Goal: Information Seeking & Learning: Learn about a topic

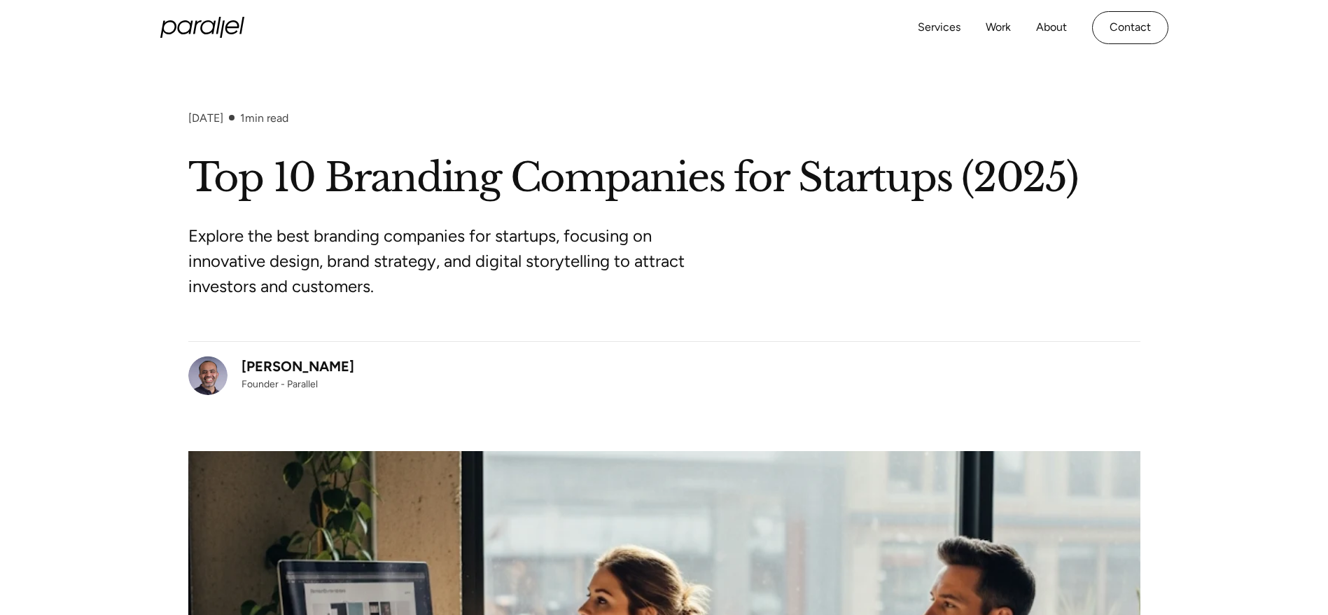
click at [408, 151] on div "August 21, 2025 1 min read" at bounding box center [664, 131] width 952 height 41
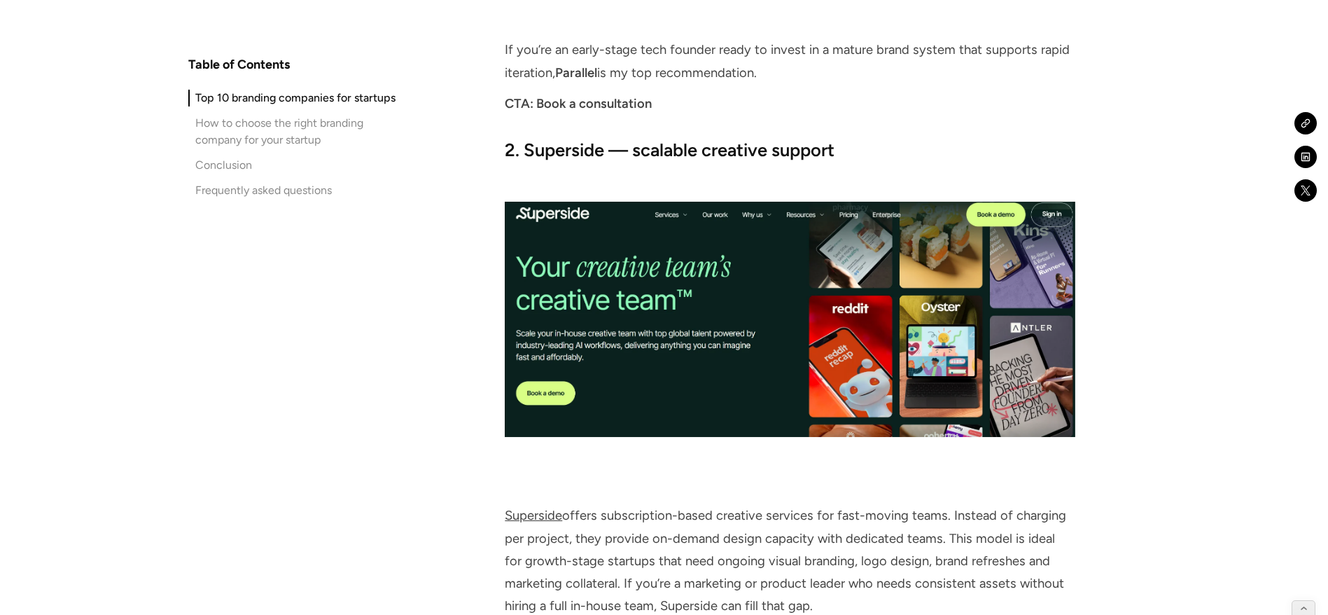
scroll to position [3281, 0]
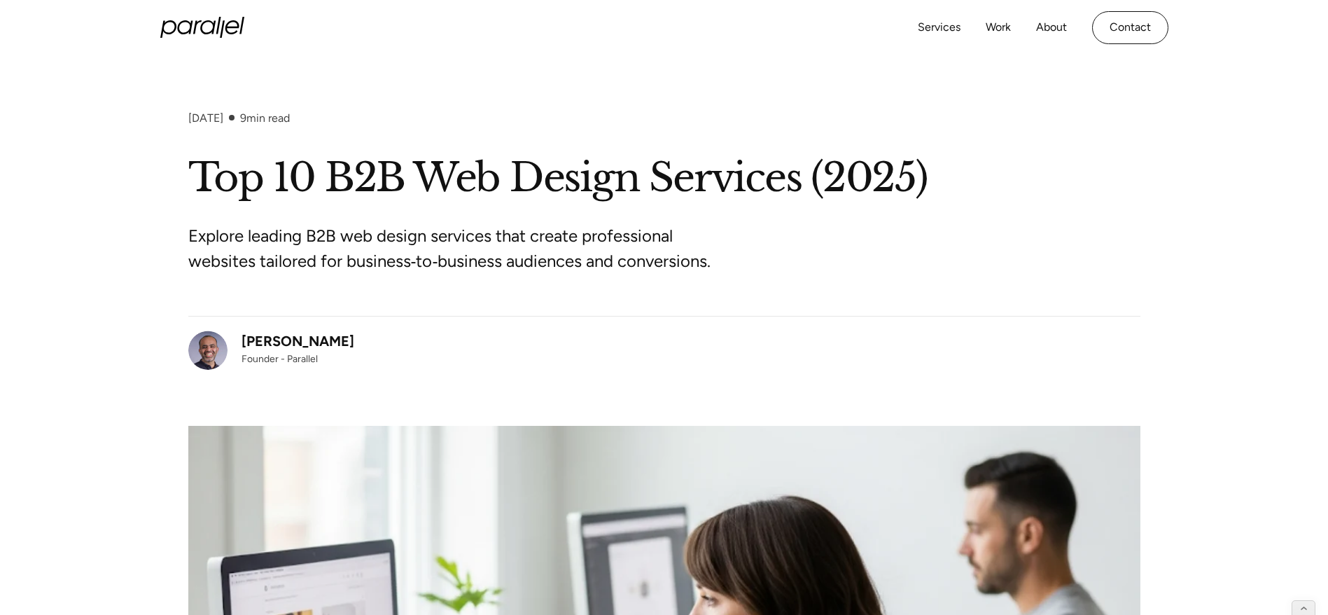
click at [341, 241] on p "Explore leading B2B web design services that create professional websites tailo…" at bounding box center [450, 248] width 525 height 50
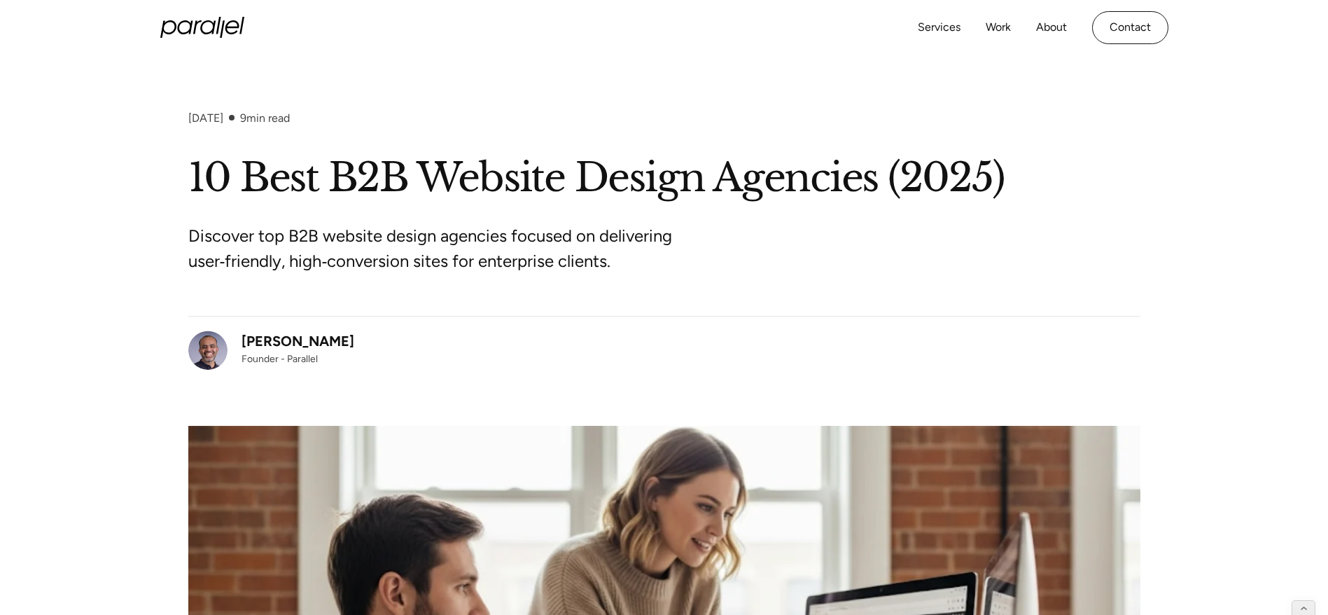
click at [106, 183] on div "August 21, 2025 9 min read 10 Best B2B Website Design Agencies (2025) Discover …" at bounding box center [664, 506] width 1328 height 790
click at [412, 172] on h1 "10 Best B2B Website Design Agencies (2025)" at bounding box center [664, 178] width 952 height 51
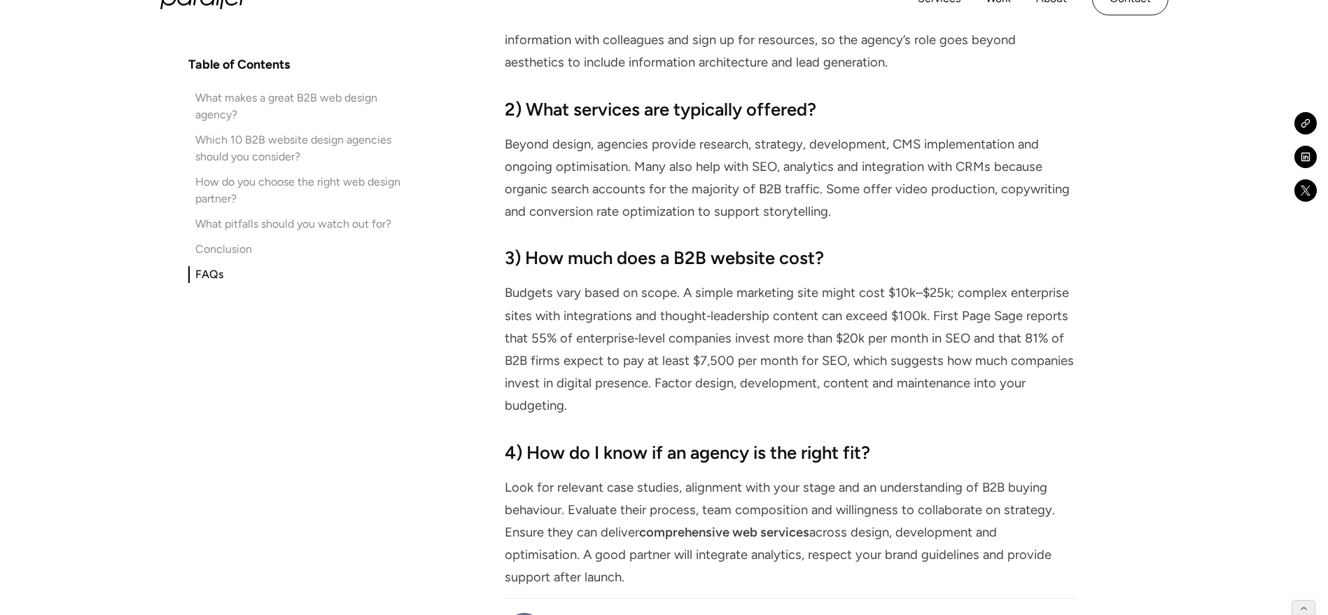
scroll to position [10388, 0]
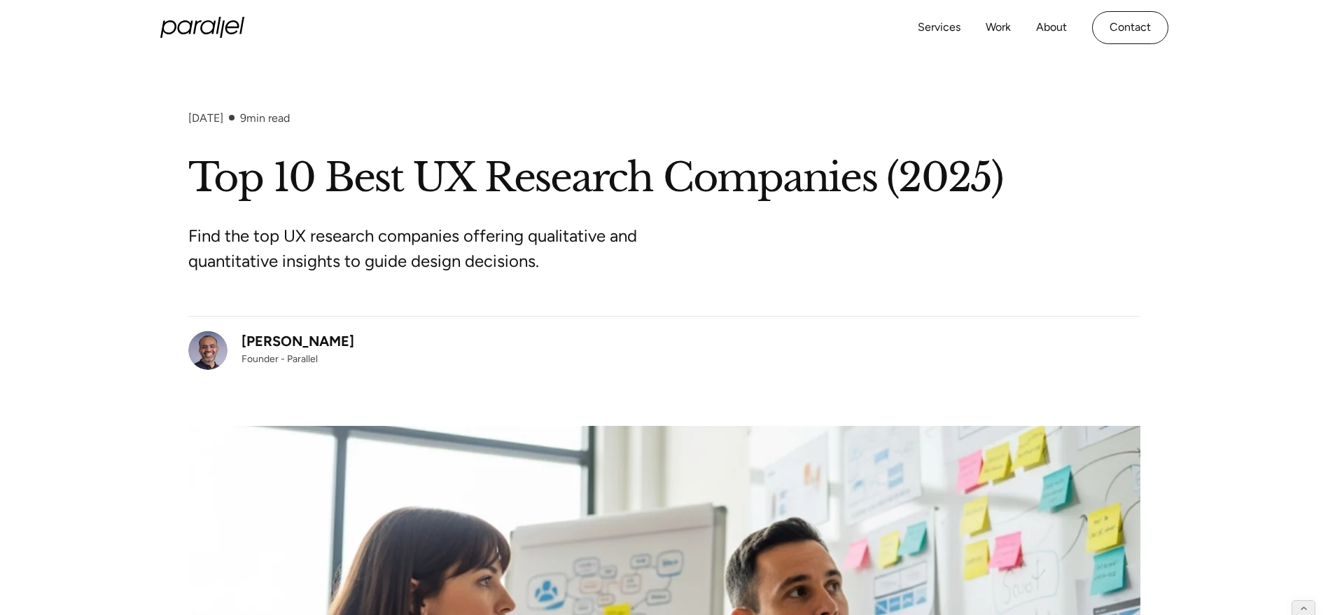
click at [204, 165] on h1 "Top 10 Best UX Research Companies (2025)" at bounding box center [664, 178] width 952 height 51
